Goal: Find specific page/section: Find specific page/section

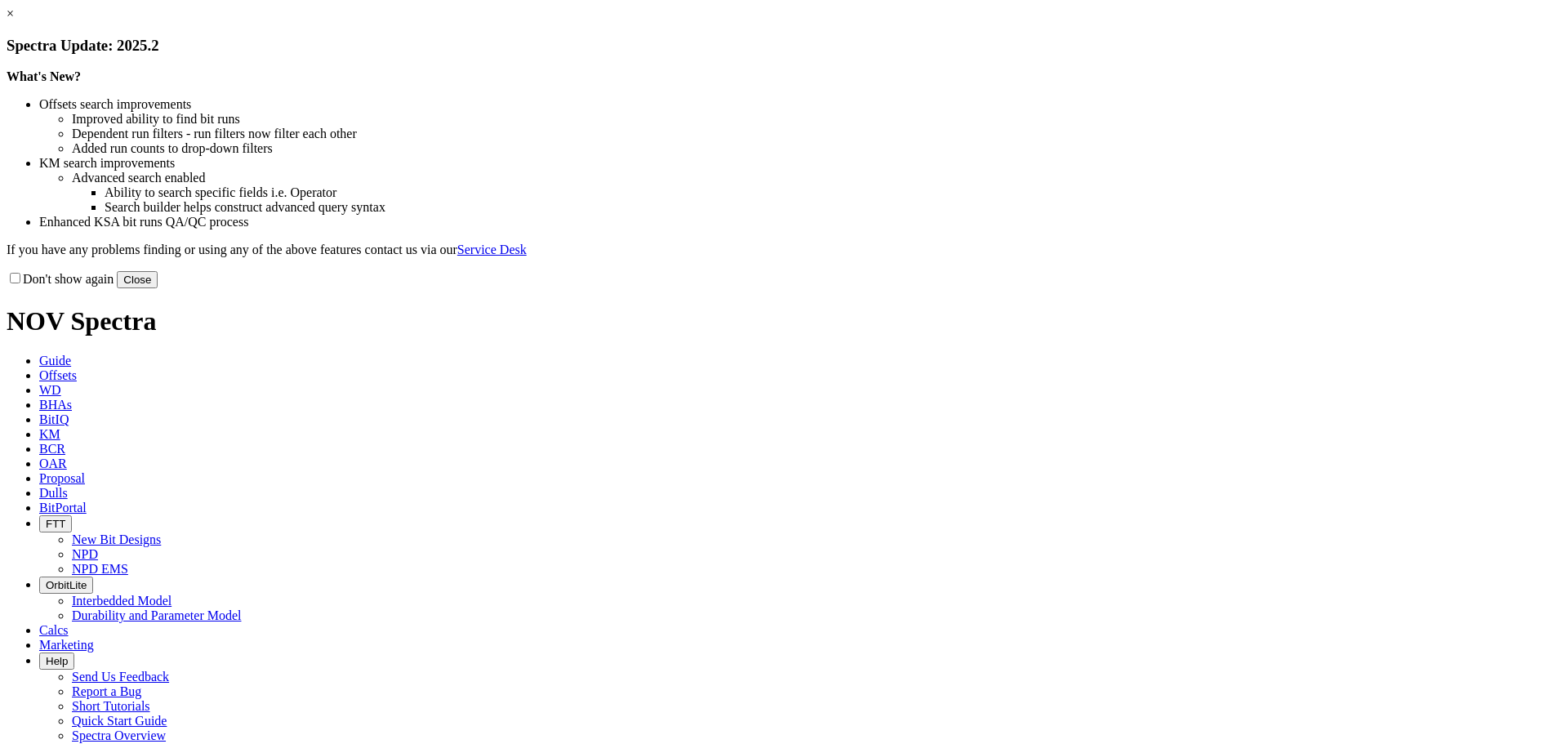
click at [158, 289] on button "Close" at bounding box center [137, 279] width 41 height 18
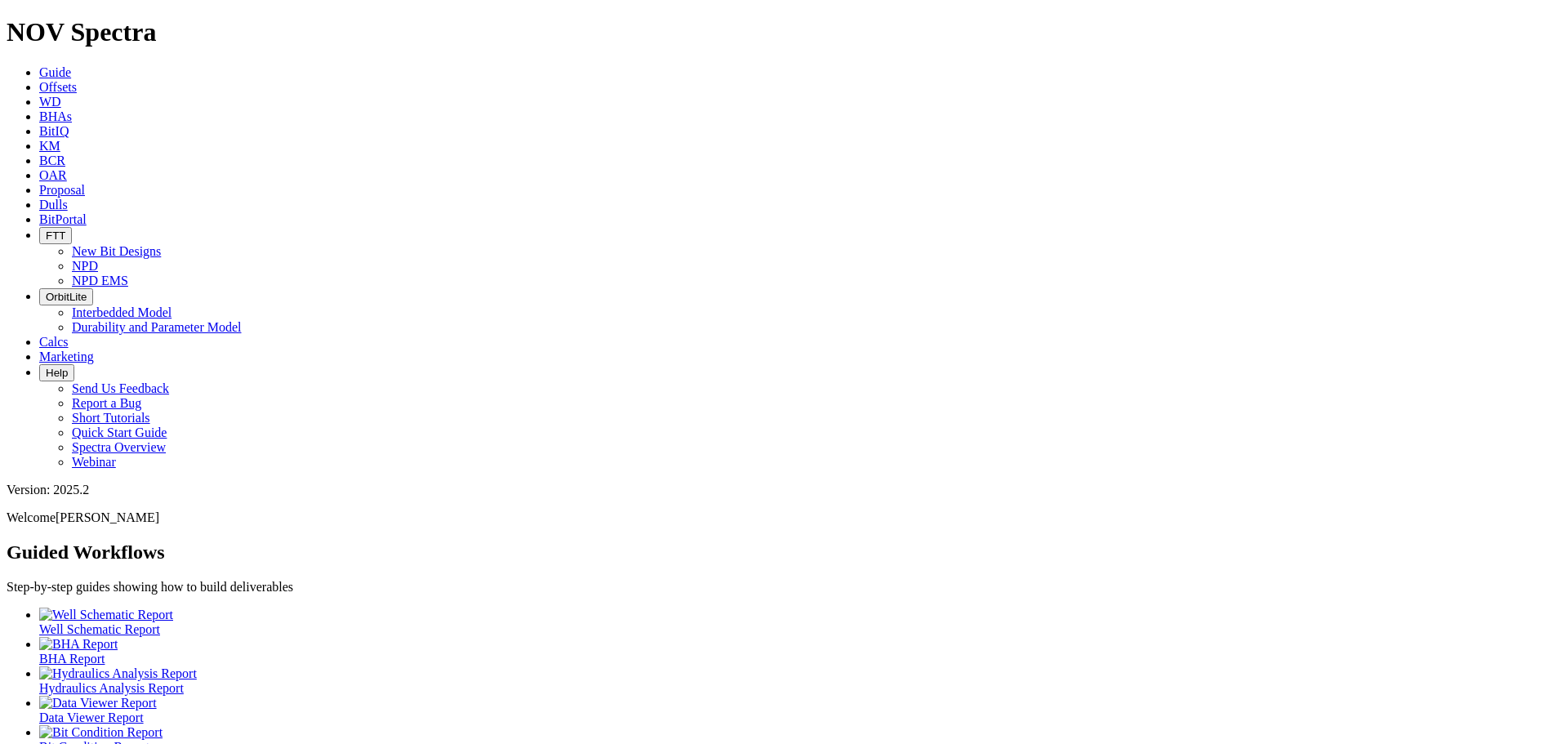
click at [46, 229] on icon "button" at bounding box center [46, 235] width 0 height 13
click at [128, 274] on link "NPD EMS" at bounding box center [100, 280] width 57 height 14
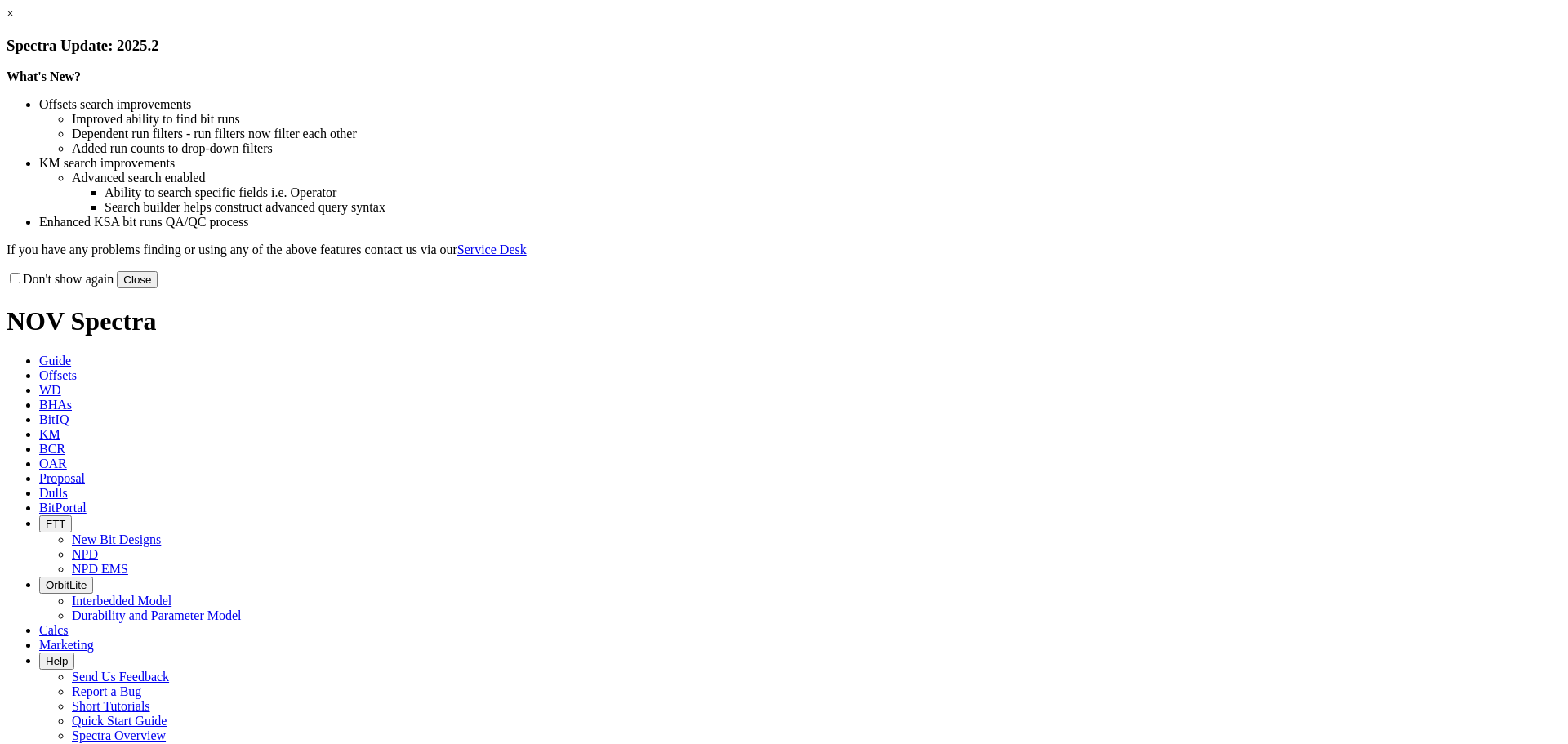
click at [158, 289] on button "Close" at bounding box center [137, 279] width 41 height 18
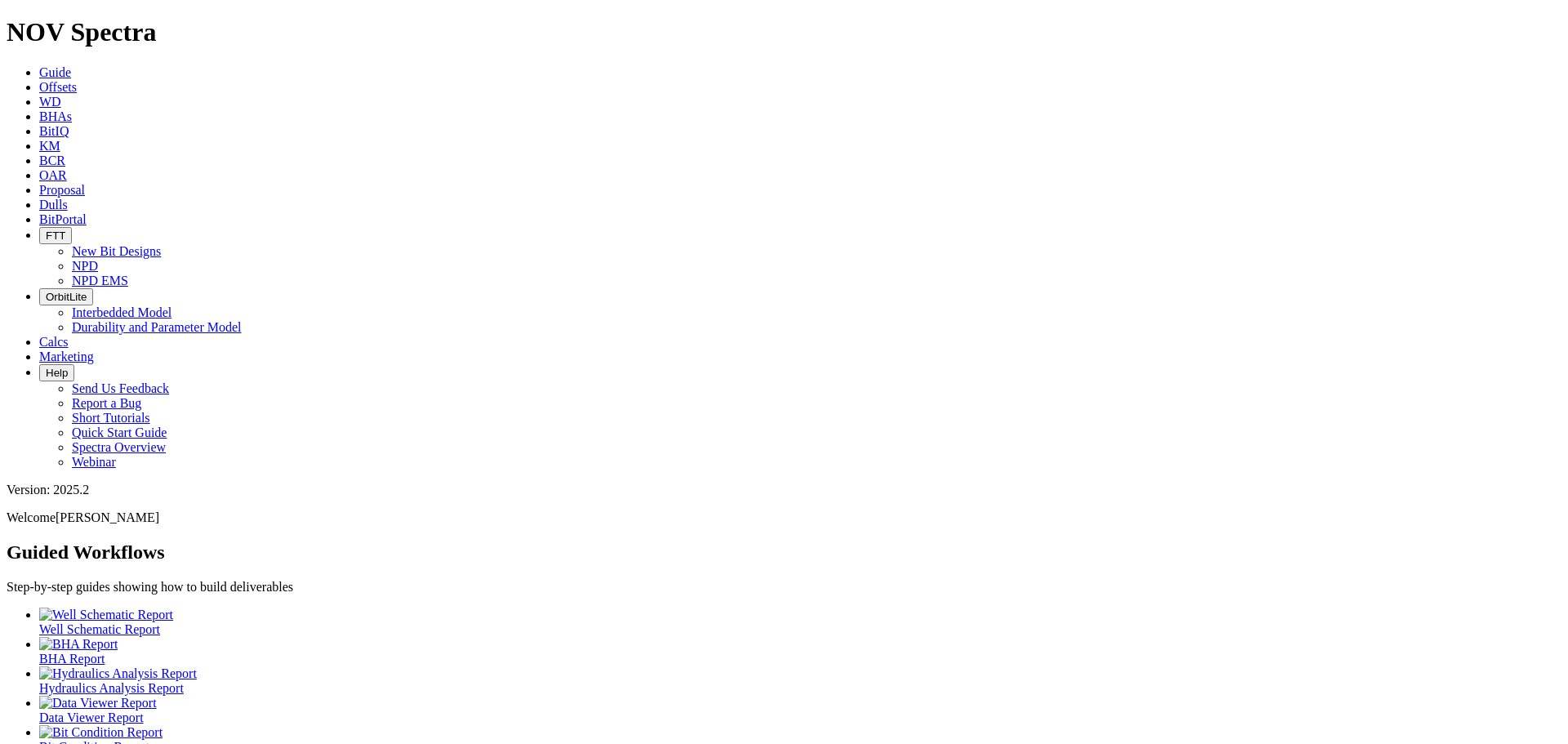
click at [46, 229] on icon "button" at bounding box center [46, 235] width 0 height 13
click at [128, 274] on link "NPD EMS" at bounding box center [100, 280] width 57 height 14
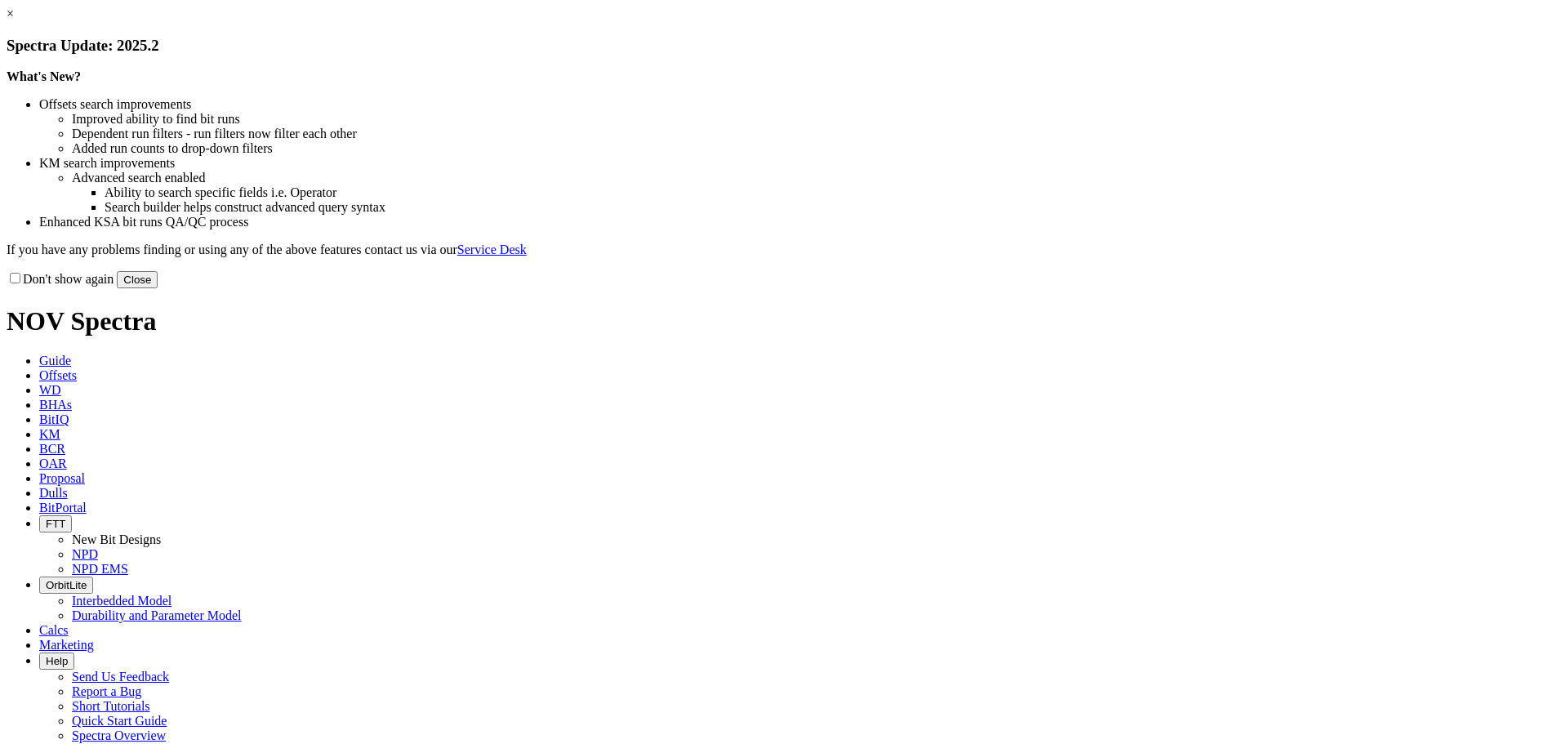
click at [158, 289] on button "Close" at bounding box center [137, 279] width 41 height 18
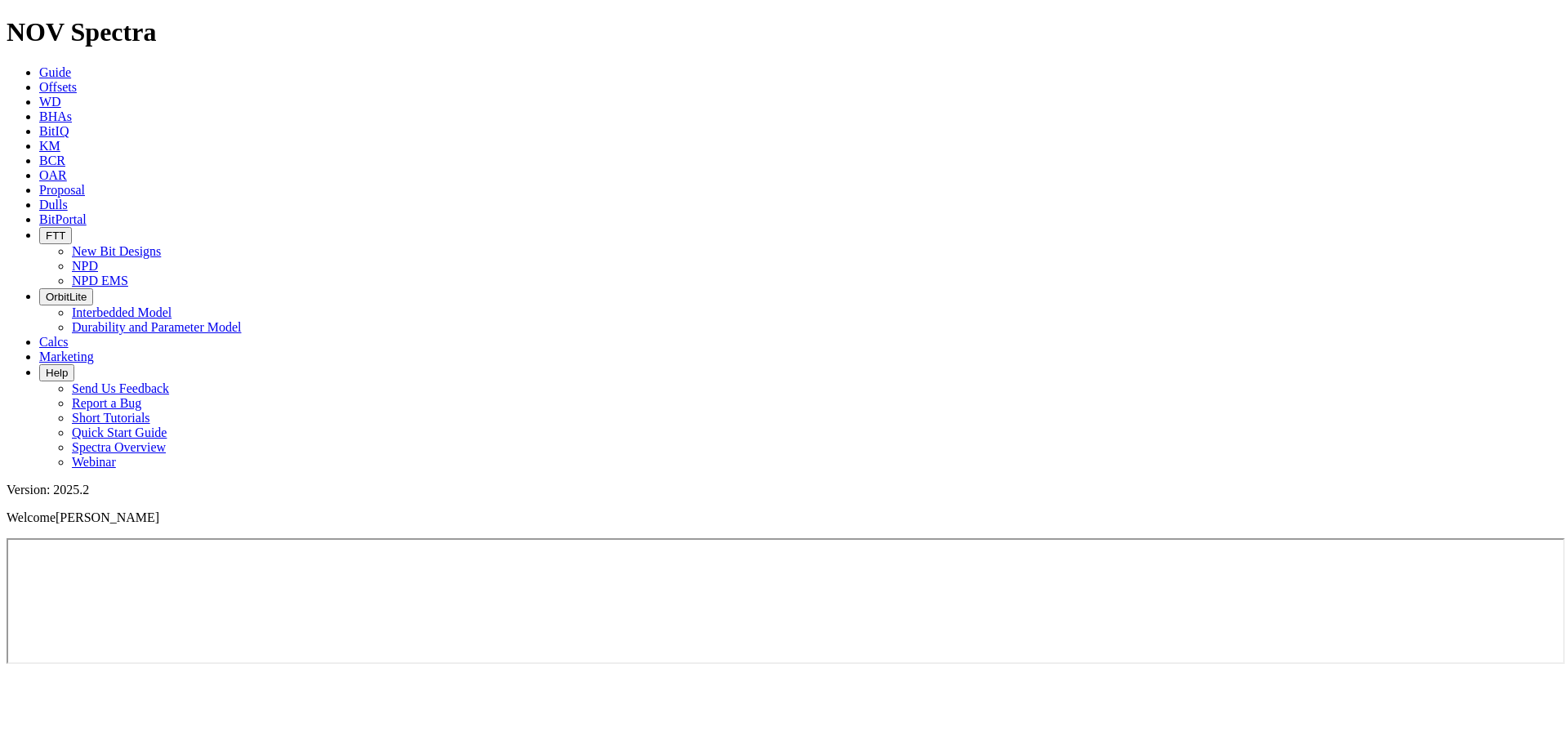
click at [65, 229] on span "FTT" at bounding box center [56, 235] width 20 height 13
click at [128, 274] on link "NPD EMS" at bounding box center [100, 280] width 57 height 14
